Goal: Transaction & Acquisition: Purchase product/service

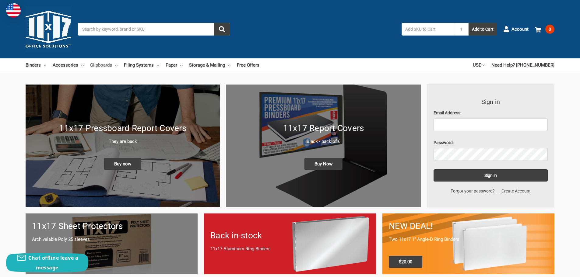
click at [103, 64] on link "Clipboards" at bounding box center [103, 64] width 27 height 13
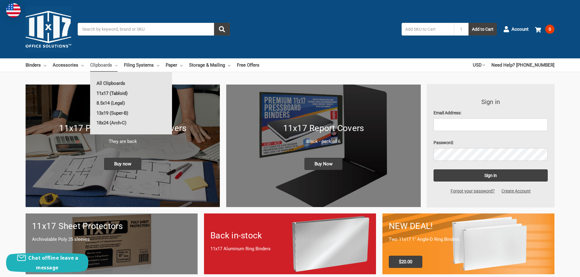
click at [105, 93] on link "11x17 (Tabloid)" at bounding box center [131, 94] width 82 height 10
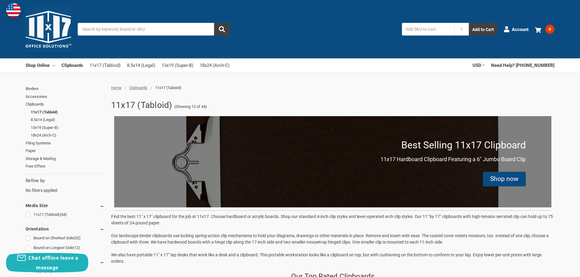
click at [506, 179] on div "Shop now" at bounding box center [504, 179] width 28 height 10
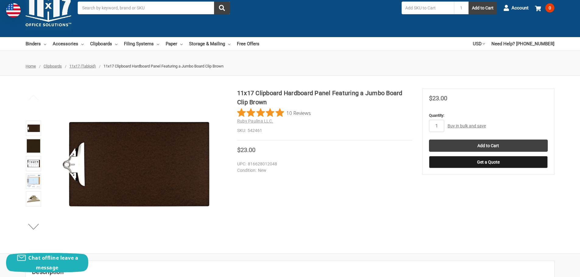
scroll to position [30, 0]
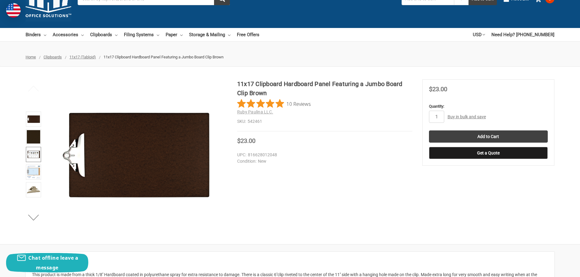
click at [34, 155] on img at bounding box center [33, 154] width 13 height 13
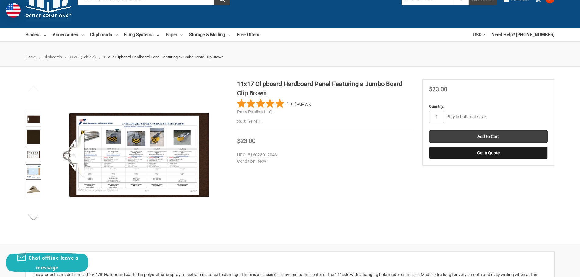
click at [34, 171] on img at bounding box center [33, 172] width 13 height 13
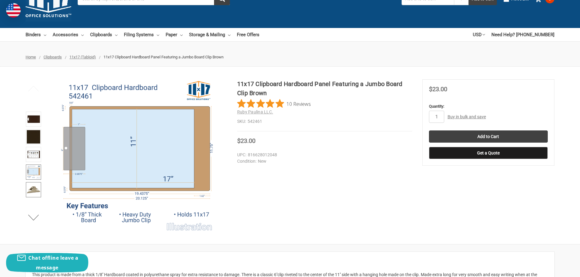
click at [34, 188] on img at bounding box center [33, 189] width 13 height 13
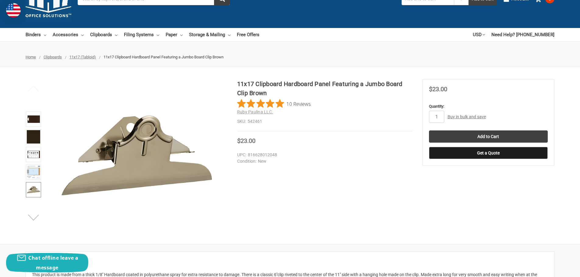
click at [34, 217] on button "Next" at bounding box center [33, 217] width 19 height 12
click at [35, 191] on img at bounding box center [33, 189] width 13 height 13
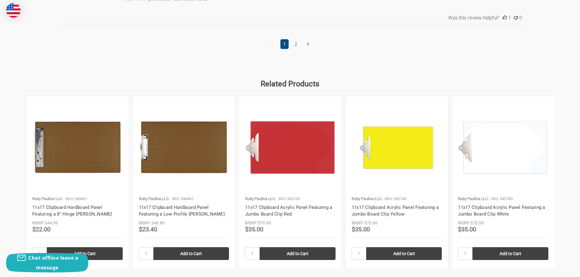
scroll to position [882, 0]
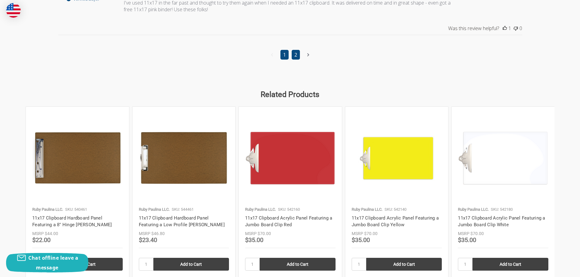
click at [298, 54] on link "2" at bounding box center [295, 55] width 8 height 10
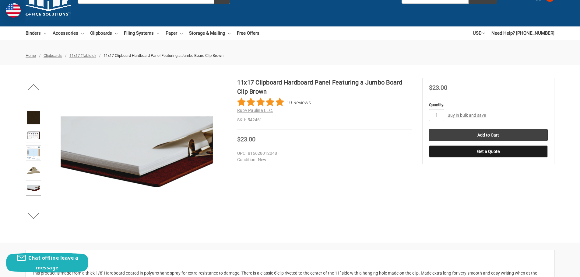
scroll to position [0, 0]
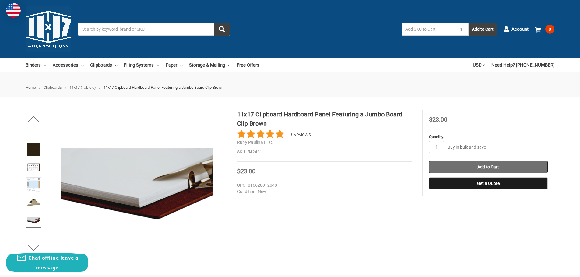
click at [487, 164] on input "Add to Cart" at bounding box center [488, 167] width 119 height 12
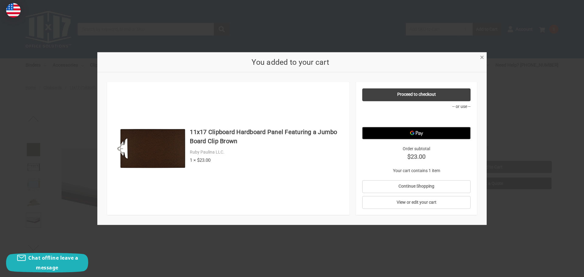
click at [481, 58] on span "×" at bounding box center [482, 57] width 4 height 9
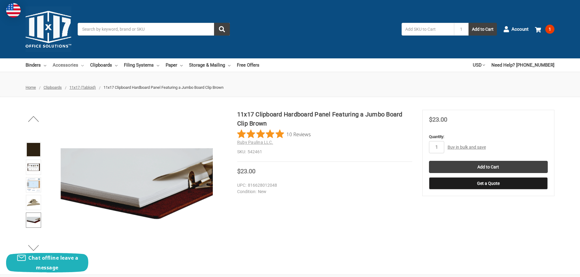
click at [61, 65] on link "Accessories" at bounding box center [68, 64] width 31 height 13
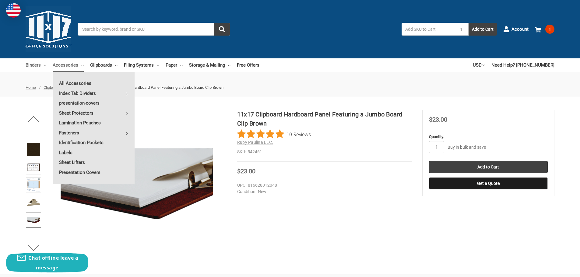
click at [37, 65] on link "Binders" at bounding box center [36, 64] width 21 height 13
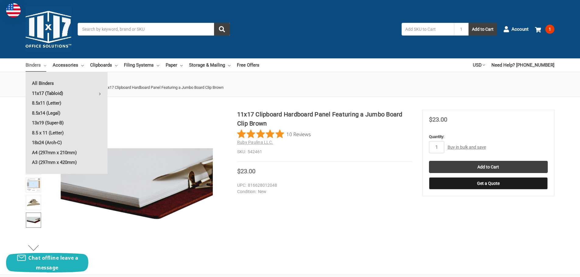
click at [38, 91] on link "11x17 (Tabloid)" at bounding box center [67, 94] width 82 height 10
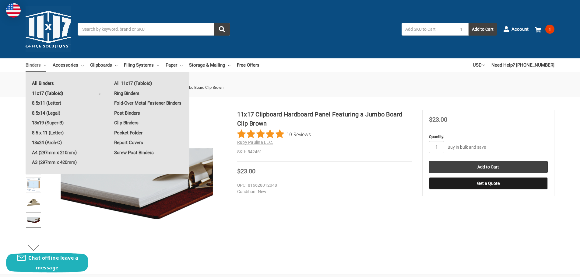
click at [40, 82] on link "All Binders" at bounding box center [67, 84] width 82 height 10
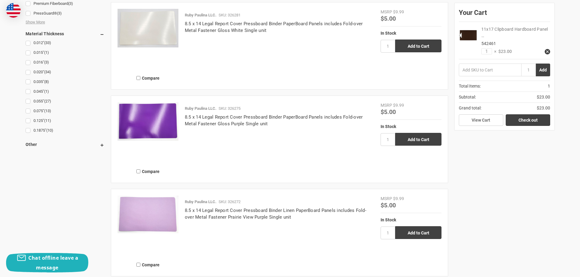
scroll to position [700, 0]
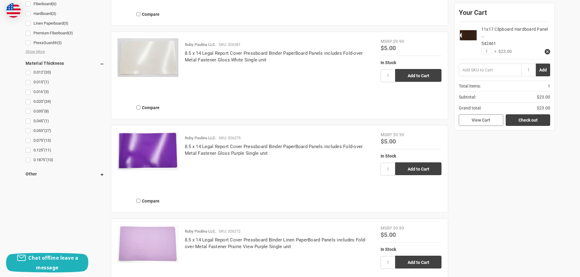
click at [489, 120] on link "View Cart" at bounding box center [481, 120] width 44 height 12
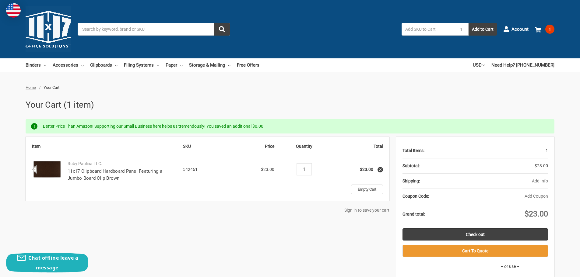
click at [540, 182] on button "Add Info" at bounding box center [540, 181] width 16 height 6
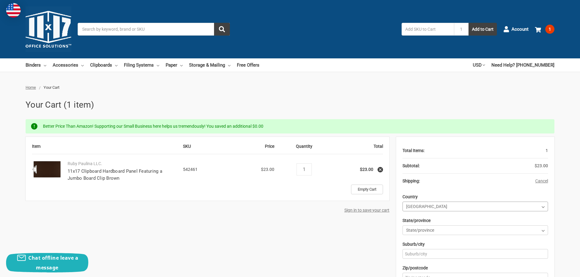
click at [424, 206] on select "Country [GEOGRAPHIC_DATA] [GEOGRAPHIC_DATA] [GEOGRAPHIC_DATA] [GEOGRAPHIC_DATA]…" at bounding box center [474, 207] width 145 height 10
click at [424, 229] on select "State/province [US_STATE] [US_STATE] [US_STATE] [US_STATE] [US_STATE] Armed For…" at bounding box center [474, 230] width 145 height 10
select select "12"
click at [402, 225] on select "State/province [US_STATE] [US_STATE] [US_STATE] [US_STATE] [US_STATE] Armed For…" at bounding box center [474, 230] width 145 height 10
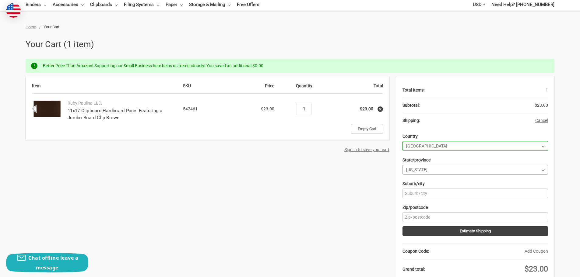
scroll to position [61, 0]
click at [423, 196] on input "Suburb/city" at bounding box center [474, 193] width 145 height 10
type input "Hesperia"
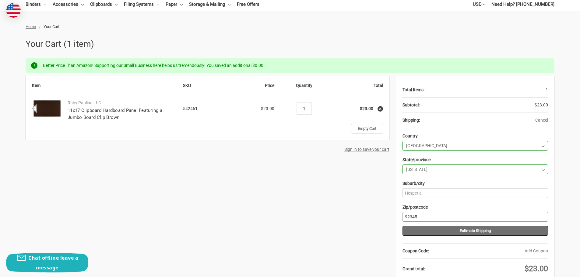
type input "92345"
click at [478, 232] on button "Estimate Shipping" at bounding box center [474, 231] width 145 height 10
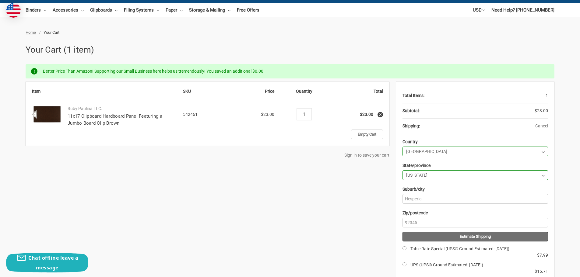
scroll to position [0, 0]
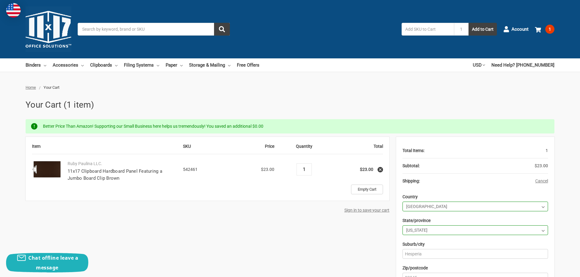
click at [305, 168] on input "1" at bounding box center [303, 169] width 11 height 5
type input "2"
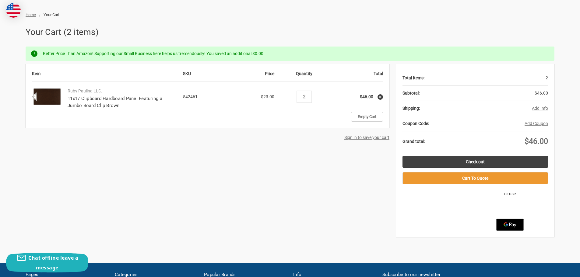
scroll to position [61, 0]
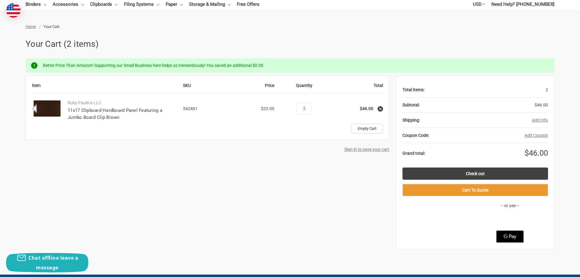
click at [541, 119] on button "Add Info" at bounding box center [540, 120] width 16 height 6
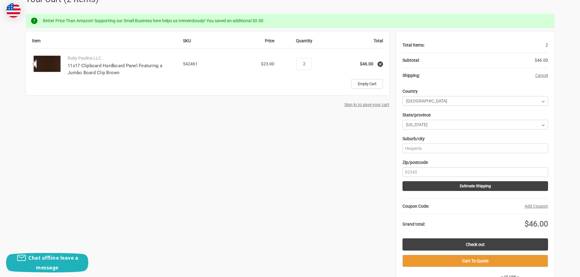
scroll to position [122, 0]
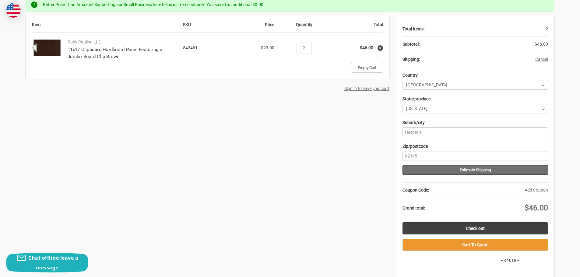
click at [474, 169] on button "Estimate Shipping" at bounding box center [474, 170] width 145 height 10
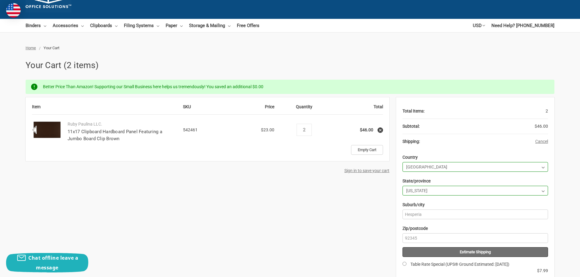
scroll to position [0, 0]
